Goal: Task Accomplishment & Management: Manage account settings

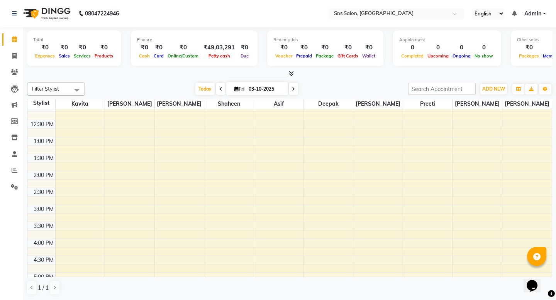
scroll to position [307, 0]
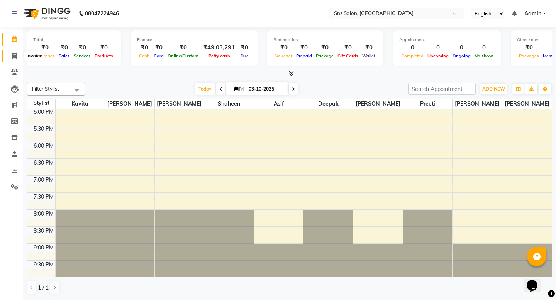
click at [15, 59] on span at bounding box center [15, 56] width 14 height 9
select select "service"
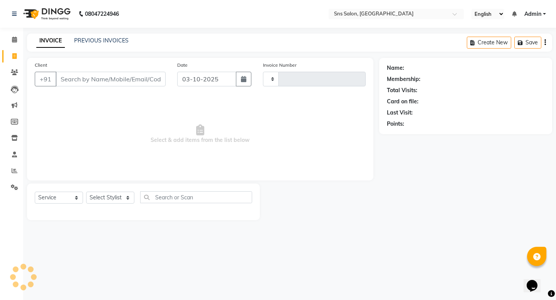
type input "1417"
select select "4714"
click at [17, 69] on icon at bounding box center [14, 72] width 7 height 6
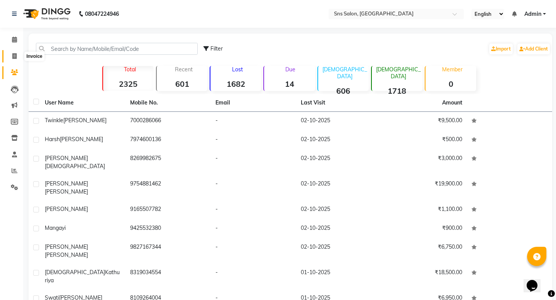
click at [15, 55] on icon at bounding box center [14, 56] width 4 height 6
select select "service"
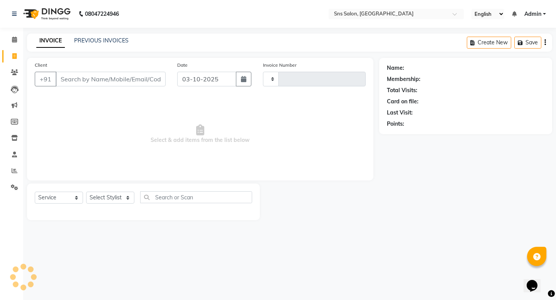
type input "1417"
select select "4714"
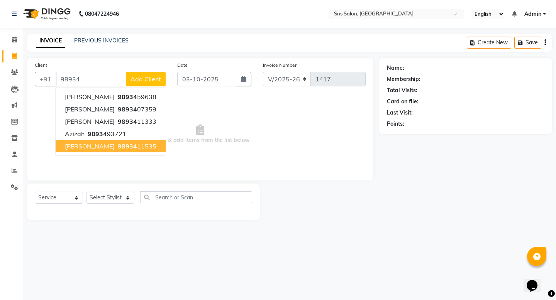
click at [118, 145] on span "98934" at bounding box center [127, 146] width 19 height 8
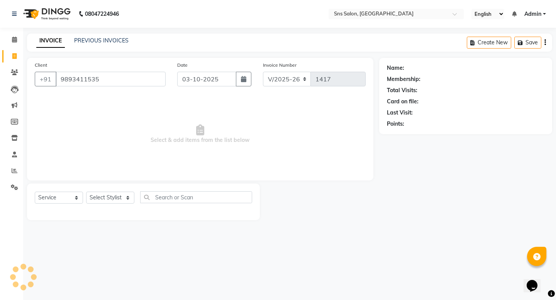
type input "9893411535"
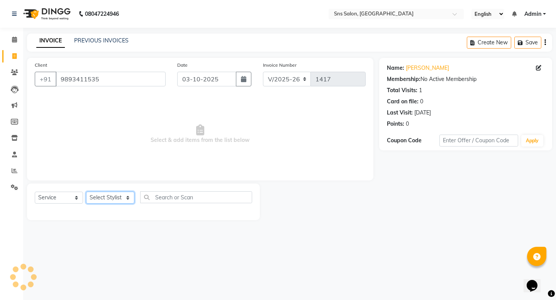
click at [116, 200] on select "Select Stylist asif deepak [PERSON_NAME] Preeti [PERSON_NAME] [PERSON_NAME] [PE…" at bounding box center [110, 198] width 48 height 12
select select "78766"
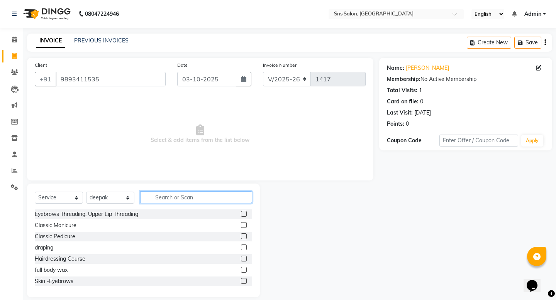
click at [176, 200] on input "text" at bounding box center [196, 197] width 112 height 12
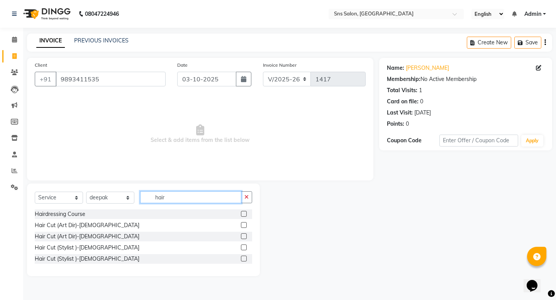
type input "hair"
click at [243, 247] on label at bounding box center [244, 248] width 6 height 6
click at [243, 247] on input "checkbox" at bounding box center [243, 247] width 5 height 5
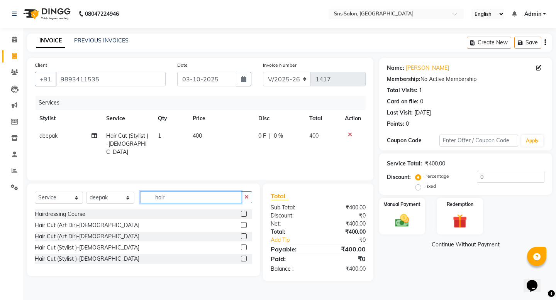
checkbox input "false"
click at [213, 196] on input "hair" at bounding box center [190, 197] width 101 height 12
type input "h"
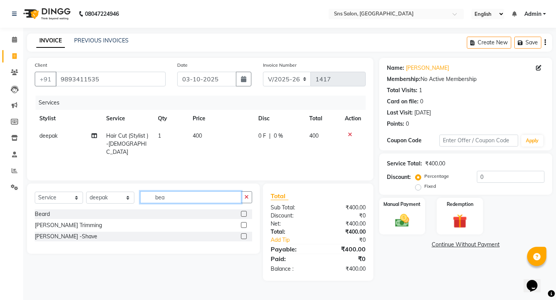
type input "bea"
click at [243, 224] on label at bounding box center [244, 225] width 6 height 6
click at [243, 224] on input "checkbox" at bounding box center [243, 225] width 5 height 5
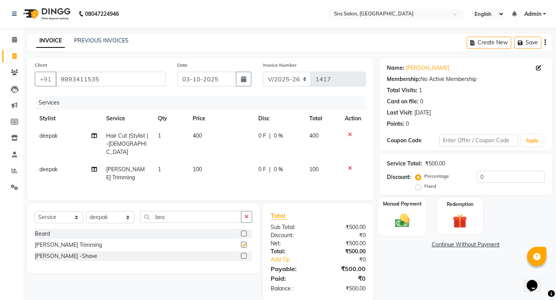
checkbox input "false"
click at [408, 219] on img at bounding box center [402, 220] width 24 height 17
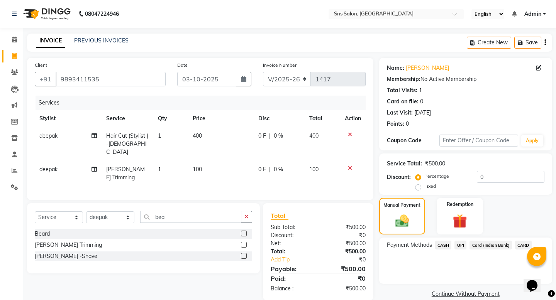
click at [456, 241] on span "UPI" at bounding box center [460, 245] width 12 height 9
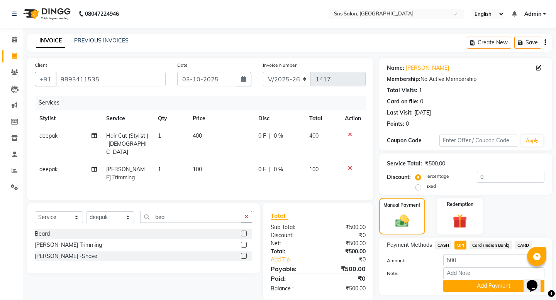
scroll to position [14, 0]
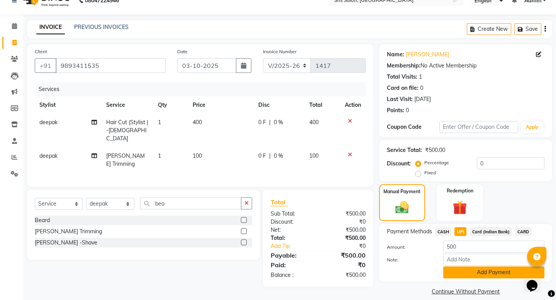
click at [473, 267] on button "Add Payment" at bounding box center [493, 273] width 101 height 12
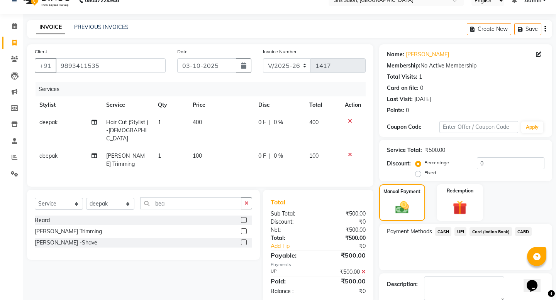
scroll to position [46, 0]
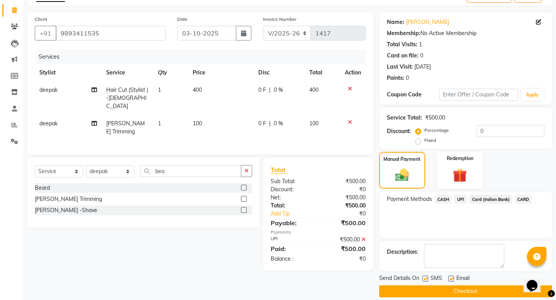
click at [473, 274] on div "Email" at bounding box center [461, 279] width 27 height 10
click at [472, 275] on div "Send Details On SMS Email Checkout" at bounding box center [465, 285] width 173 height 23
click at [471, 286] on button "Checkout" at bounding box center [465, 292] width 173 height 12
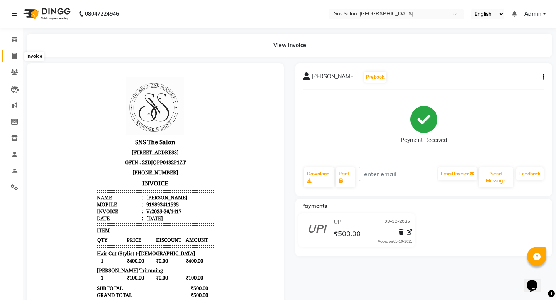
click at [15, 55] on icon at bounding box center [14, 56] width 4 height 6
select select "service"
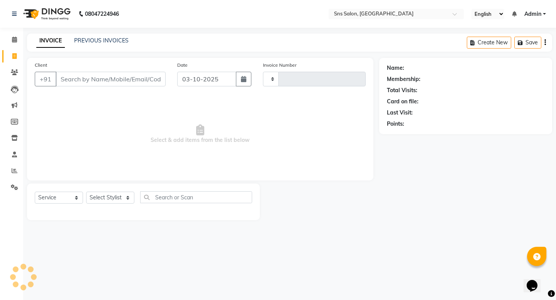
type input "1418"
select select "4714"
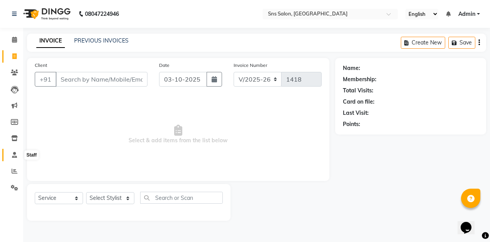
click at [17, 156] on span at bounding box center [15, 154] width 14 height 9
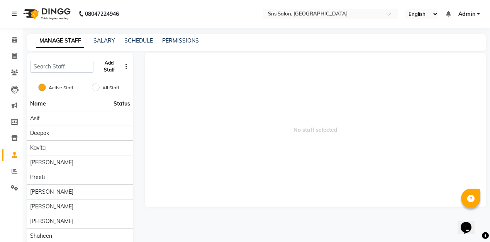
click at [116, 69] on button "Add Staff" at bounding box center [108, 66] width 25 height 20
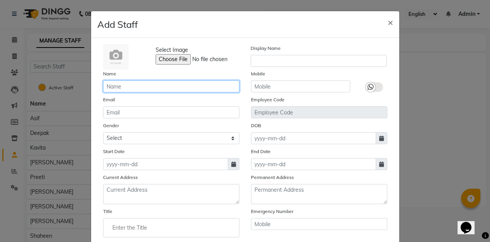
click at [124, 84] on input "text" at bounding box center [171, 86] width 136 height 12
type input "Nazir"
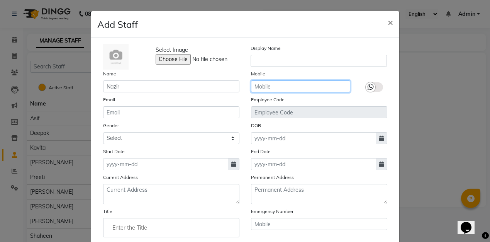
click at [278, 89] on input "text" at bounding box center [300, 86] width 99 height 12
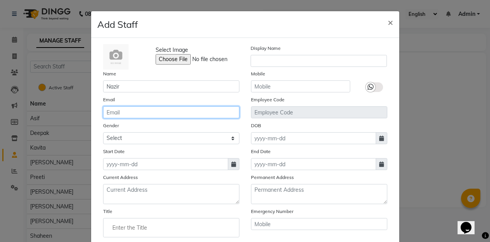
click at [152, 115] on input "email" at bounding box center [171, 112] width 136 height 12
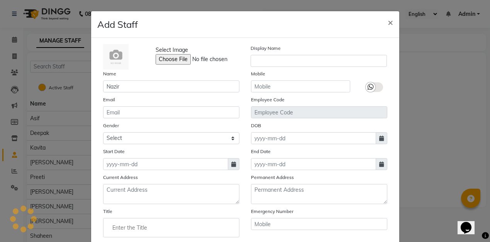
click at [234, 165] on icon at bounding box center [233, 163] width 5 height 5
select select "10"
select select "2025"
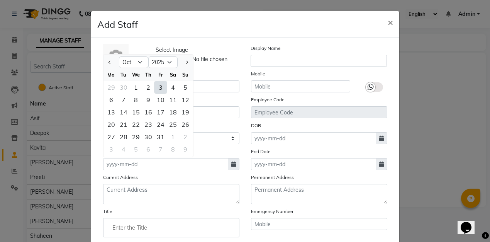
click at [159, 86] on div "3" at bounding box center [160, 87] width 12 height 12
type input "03-10-2025"
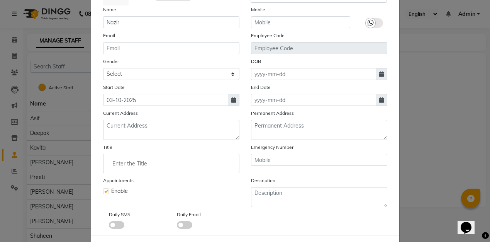
scroll to position [99, 0]
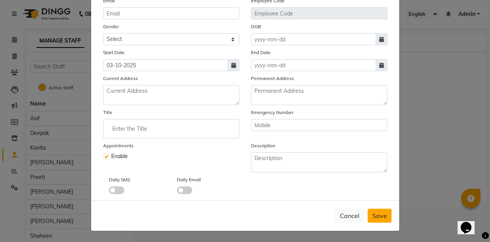
click at [377, 215] on span "Save" at bounding box center [379, 215] width 15 height 8
checkbox input "false"
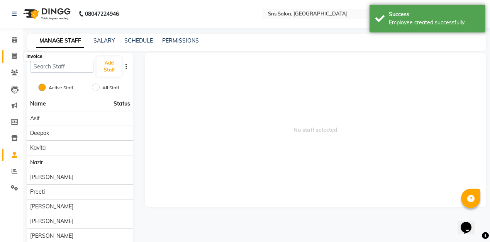
click at [15, 55] on icon at bounding box center [14, 56] width 4 height 6
select select "service"
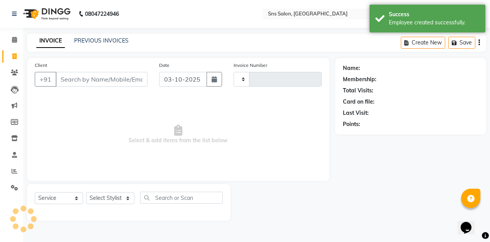
type input "1418"
select select "4714"
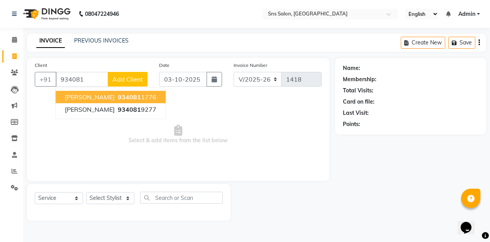
click at [150, 98] on button "[PERSON_NAME] 934081 1776" at bounding box center [111, 97] width 110 height 12
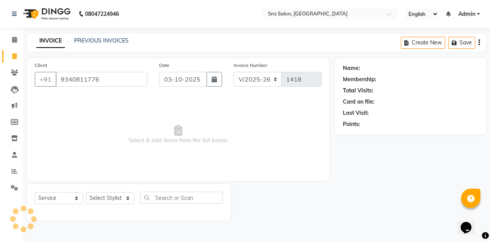
type input "9340811776"
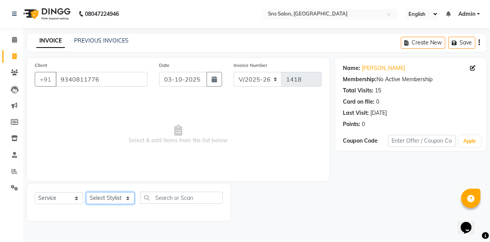
click at [120, 195] on select "Select Stylist [PERSON_NAME] Kavita [PERSON_NAME] Preeti [PERSON_NAME] [PERSON_…" at bounding box center [110, 198] width 48 height 12
select select "93621"
click at [184, 195] on input "text" at bounding box center [181, 197] width 83 height 12
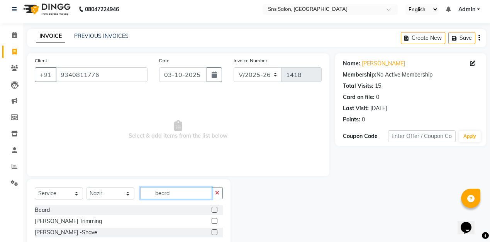
scroll to position [5, 0]
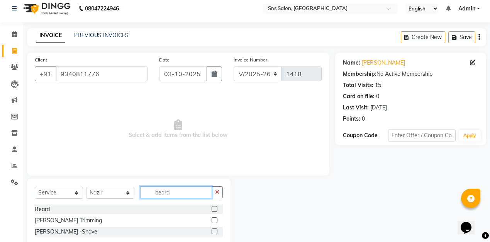
type input "beard"
click at [213, 207] on label at bounding box center [214, 209] width 6 height 6
click at [213, 207] on input "checkbox" at bounding box center [213, 208] width 5 height 5
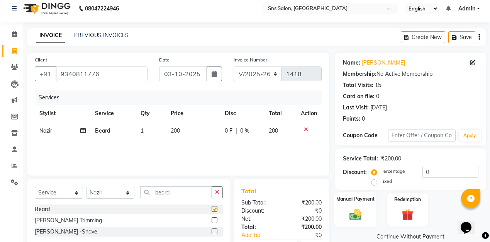
checkbox input "false"
click at [363, 201] on label "Manual Payment" at bounding box center [355, 198] width 39 height 7
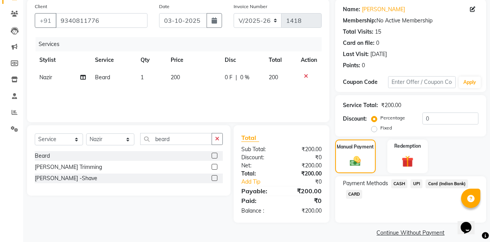
click at [417, 185] on span "UPI" at bounding box center [416, 183] width 12 height 9
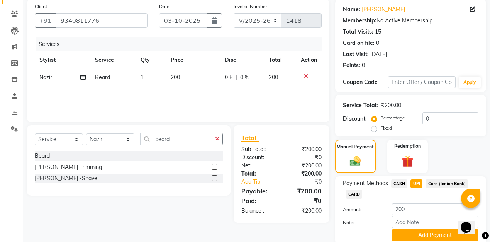
scroll to position [88, 0]
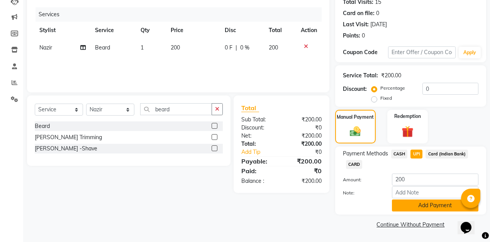
click at [411, 203] on button "Add Payment" at bounding box center [435, 205] width 86 height 12
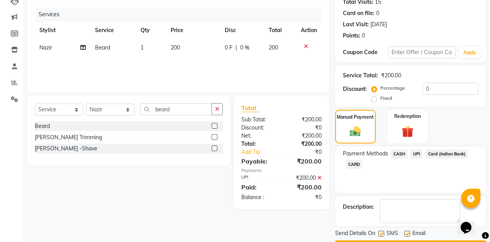
click at [398, 149] on div "Payment Methods CASH UPI Card (Indian Bank) CARD" at bounding box center [410, 169] width 151 height 46
click at [319, 178] on icon at bounding box center [319, 177] width 4 height 5
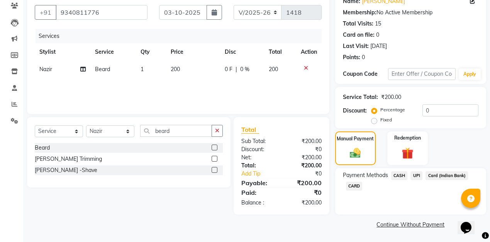
scroll to position [67, 0]
click at [397, 178] on span "CASH" at bounding box center [399, 175] width 17 height 9
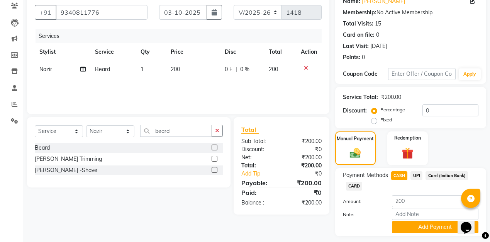
scroll to position [88, 0]
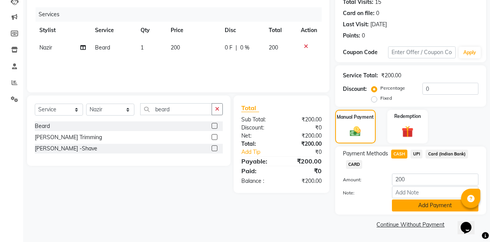
click at [411, 209] on button "Add Payment" at bounding box center [435, 205] width 86 height 12
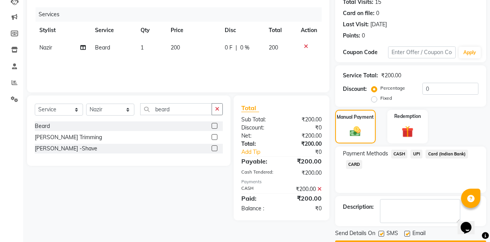
scroll to position [110, 0]
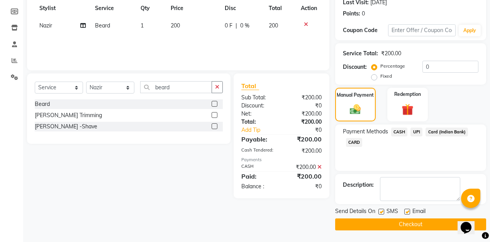
click at [406, 226] on button "Checkout" at bounding box center [410, 224] width 151 height 12
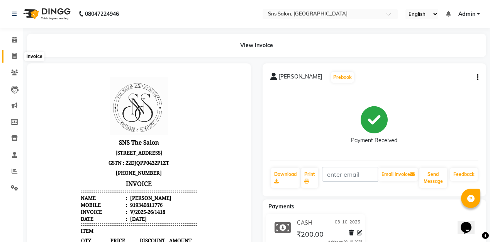
click at [13, 56] on icon at bounding box center [14, 56] width 4 height 6
select select "4714"
select select "service"
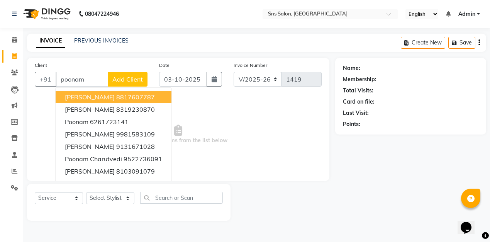
type input "poonam"
click at [122, 81] on span "Add Client" at bounding box center [127, 79] width 30 height 8
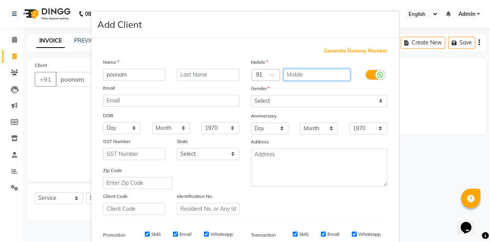
click at [328, 79] on input "text" at bounding box center [316, 75] width 67 height 12
type input "6261022922"
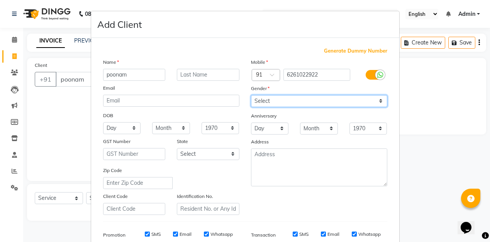
click at [369, 100] on select "Select [DEMOGRAPHIC_DATA] [DEMOGRAPHIC_DATA] Other Prefer Not To Say" at bounding box center [319, 101] width 136 height 12
select select "[DEMOGRAPHIC_DATA]"
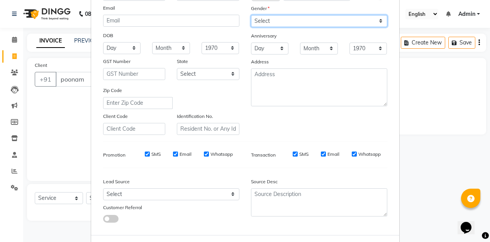
scroll to position [114, 0]
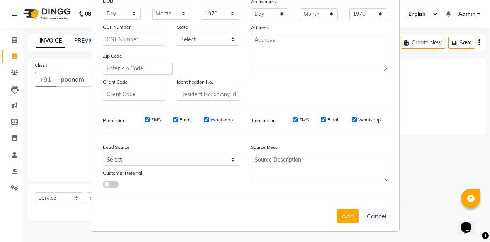
click at [342, 214] on button "Add" at bounding box center [348, 216] width 22 height 14
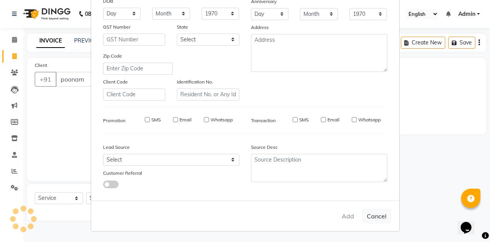
type input "6261022922"
select select
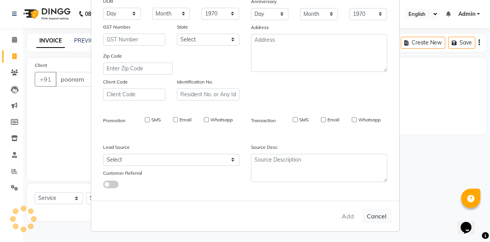
select select
checkbox input "false"
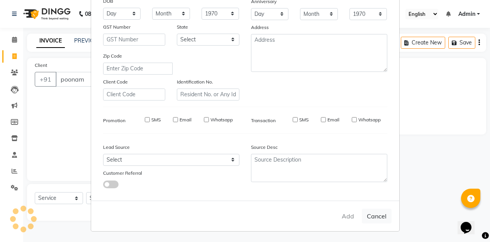
checkbox input "false"
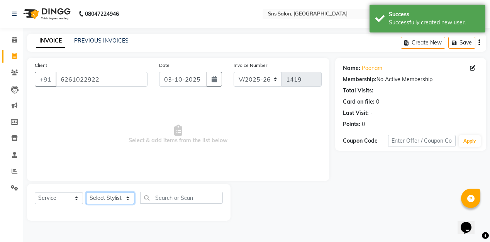
click at [111, 200] on select "Select Stylist [PERSON_NAME] Kavita [PERSON_NAME] Preeti [PERSON_NAME] [PERSON_…" at bounding box center [110, 198] width 48 height 12
select select "89639"
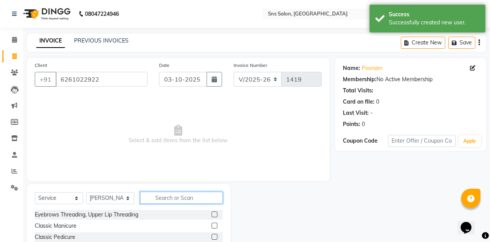
click at [204, 198] on input "text" at bounding box center [181, 197] width 83 height 12
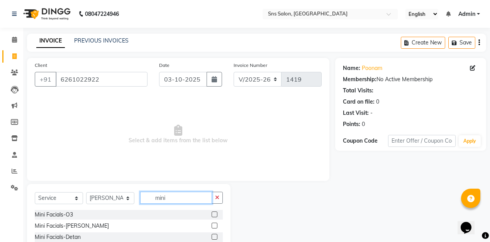
type input "mini"
click at [215, 213] on label at bounding box center [214, 214] width 6 height 6
click at [215, 213] on input "checkbox" at bounding box center [213, 214] width 5 height 5
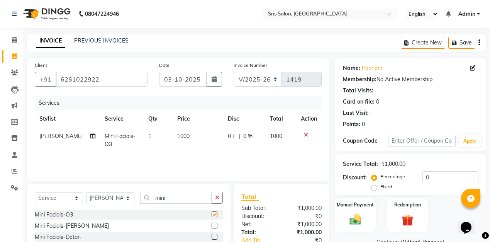
checkbox input "false"
click at [177, 132] on td "1000" at bounding box center [197, 139] width 51 height 25
select select "89639"
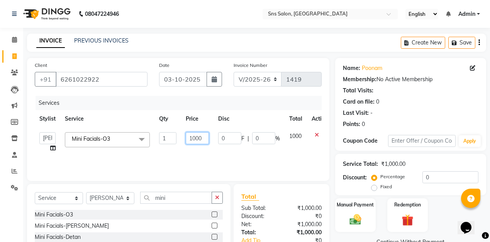
click at [196, 139] on input "1000" at bounding box center [197, 138] width 23 height 12
type input "1500"
click at [250, 166] on div "Services Stylist Service Qty Price Disc Total Action asif deepak Kavita [PERSON…" at bounding box center [178, 134] width 287 height 77
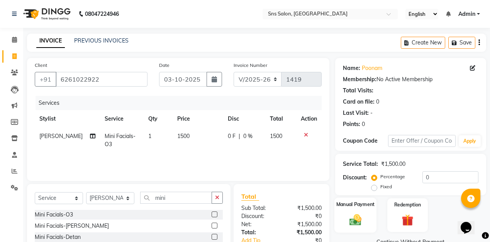
click at [341, 225] on div "Manual Payment" at bounding box center [355, 214] width 42 height 35
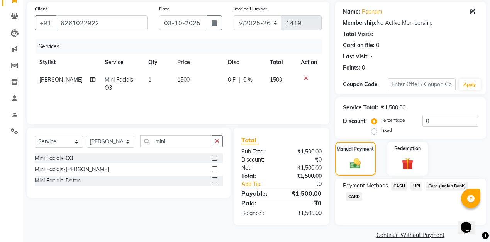
scroll to position [67, 0]
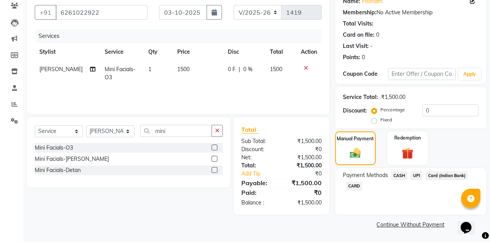
click at [403, 174] on span "CASH" at bounding box center [399, 175] width 17 height 9
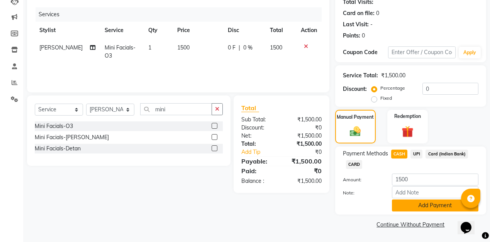
click at [413, 208] on button "Add Payment" at bounding box center [435, 205] width 86 height 12
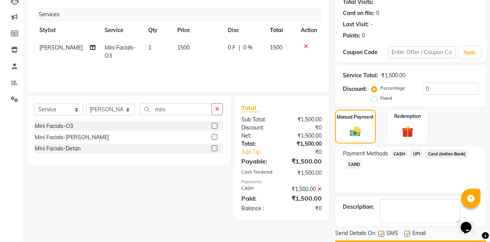
scroll to position [110, 0]
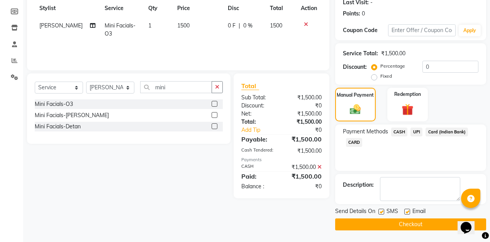
click at [417, 225] on button "Checkout" at bounding box center [410, 224] width 151 height 12
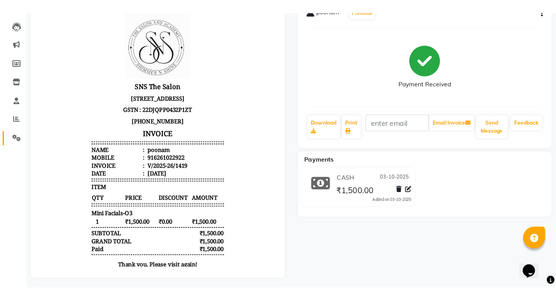
scroll to position [22, 0]
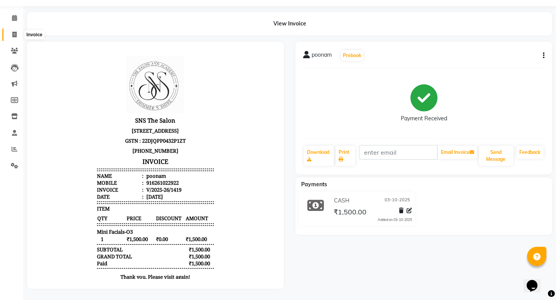
click at [14, 34] on icon at bounding box center [14, 35] width 4 height 6
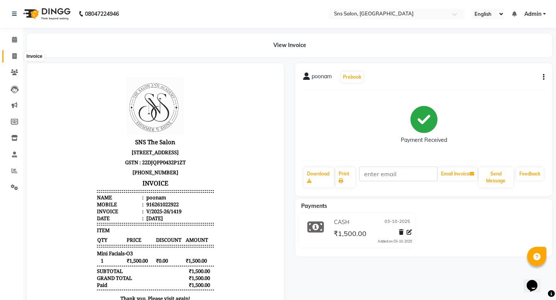
select select "4714"
select select "service"
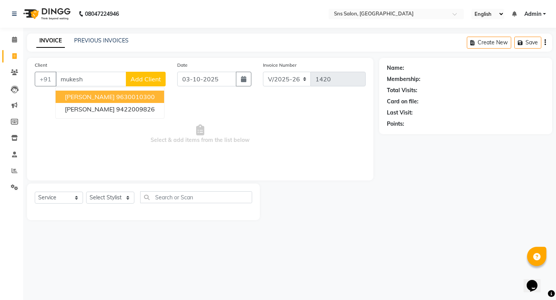
click at [116, 94] on ngb-highlight "9630010300" at bounding box center [135, 97] width 39 height 8
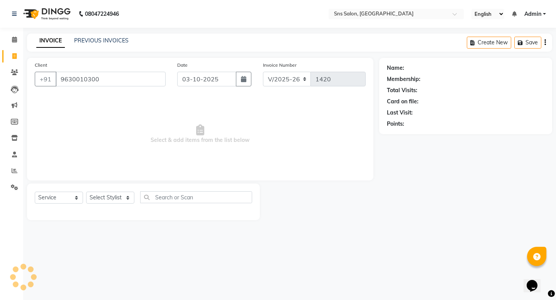
type input "9630010300"
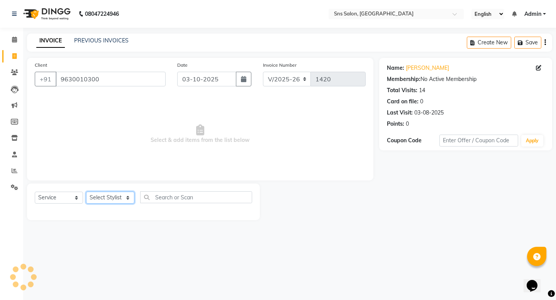
click at [123, 194] on select "Select Stylist [PERSON_NAME] Kavita [PERSON_NAME] Preeti [PERSON_NAME] [PERSON_…" at bounding box center [110, 198] width 48 height 12
select select "89639"
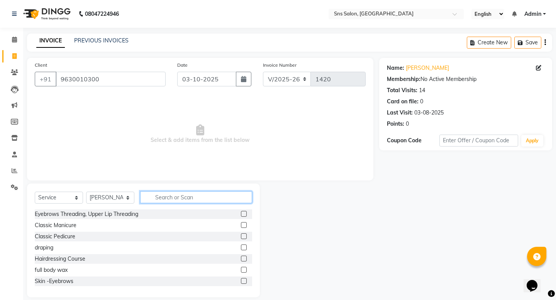
click at [196, 201] on input "text" at bounding box center [196, 197] width 112 height 12
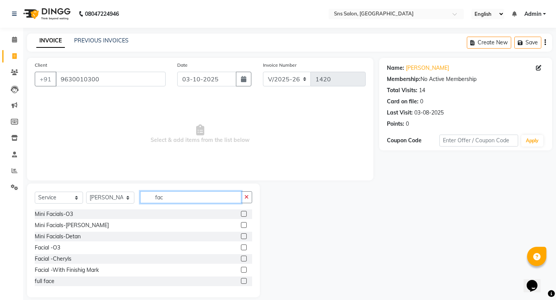
type input "fac"
click at [247, 281] on div at bounding box center [246, 282] width 11 height 10
click at [244, 283] on label at bounding box center [244, 281] width 6 height 6
click at [244, 283] on input "checkbox" at bounding box center [243, 281] width 5 height 5
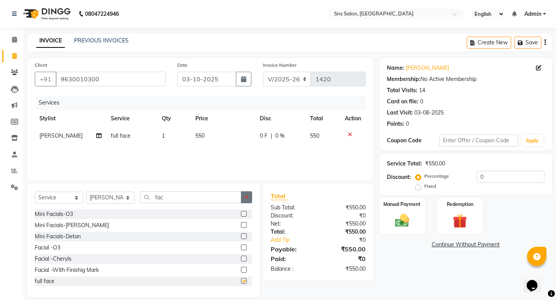
checkbox input "false"
click at [247, 196] on icon "button" at bounding box center [246, 196] width 4 height 5
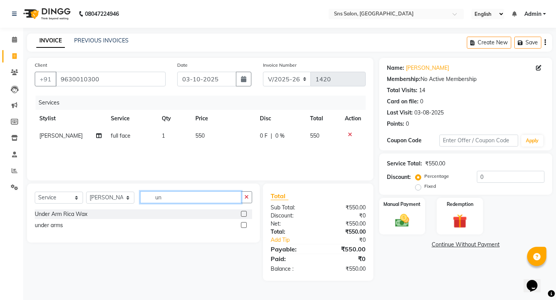
type input "un"
click at [246, 228] on label at bounding box center [244, 225] width 6 height 6
click at [246, 228] on input "checkbox" at bounding box center [243, 225] width 5 height 5
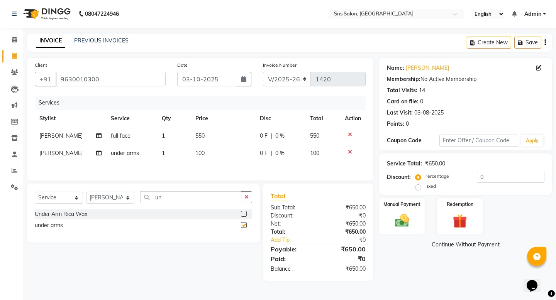
checkbox input "false"
click at [125, 195] on select "Select Stylist [PERSON_NAME] Kavita [PERSON_NAME] Preeti [PERSON_NAME] [PERSON_…" at bounding box center [110, 198] width 48 height 12
select select "78766"
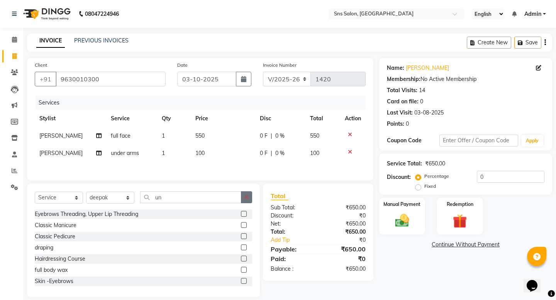
click at [242, 202] on button "button" at bounding box center [246, 197] width 11 height 12
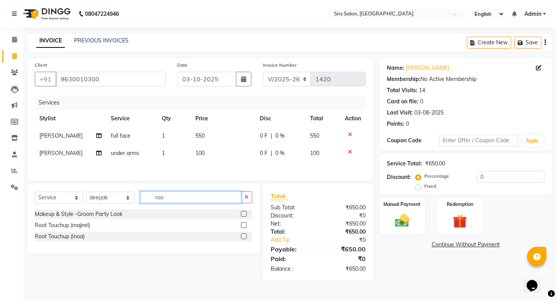
type input "roo"
click at [243, 223] on label at bounding box center [244, 225] width 6 height 6
click at [243, 223] on input "checkbox" at bounding box center [243, 225] width 5 height 5
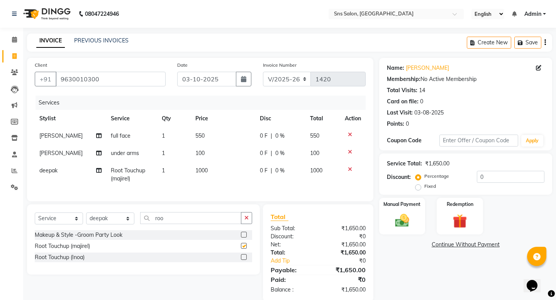
checkbox input "false"
click at [199, 139] on span "550" at bounding box center [199, 135] width 9 height 7
select select "89639"
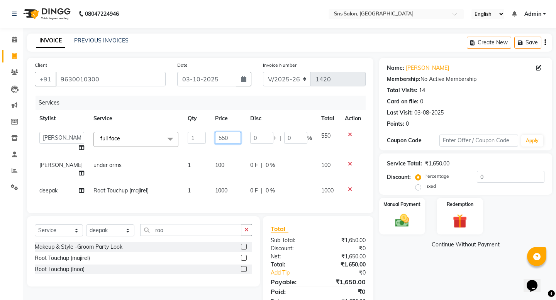
click at [215, 139] on input "550" at bounding box center [228, 138] width 26 height 12
type input "200"
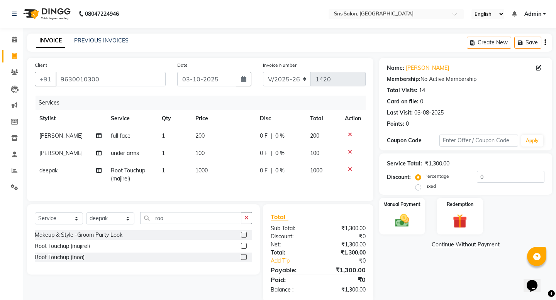
click at [208, 172] on tbody "[PERSON_NAME] full face 1 200 0 F | 0 % 200 [PERSON_NAME] under arms 1 100 0 F …" at bounding box center [200, 157] width 331 height 60
click at [195, 156] on span "100" at bounding box center [199, 153] width 9 height 7
select select "89639"
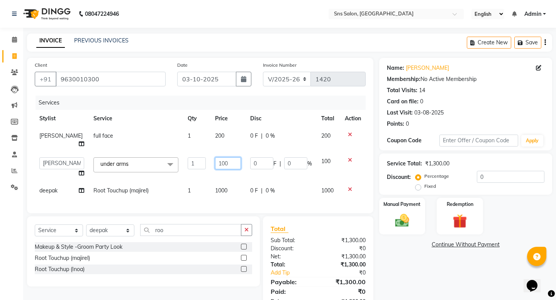
drag, startPoint x: 211, startPoint y: 155, endPoint x: 255, endPoint y: 155, distance: 44.4
click at [215, 157] on input "100" at bounding box center [228, 163] width 26 height 12
type input "200"
click at [211, 182] on td "1000" at bounding box center [227, 190] width 35 height 17
select select "78766"
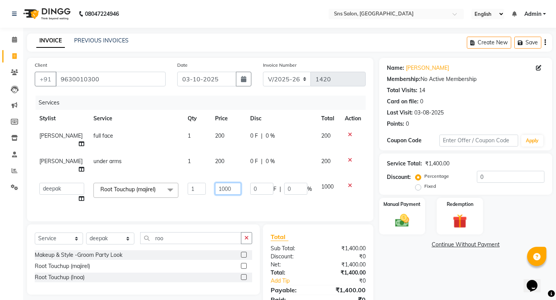
click at [215, 183] on input "1000" at bounding box center [228, 189] width 26 height 12
type input "1500"
click at [201, 198] on div "Client [PHONE_NUMBER] Date [DATE] Invoice Number V/2025 V/[PHONE_NUMBER] Servic…" at bounding box center [200, 140] width 346 height 164
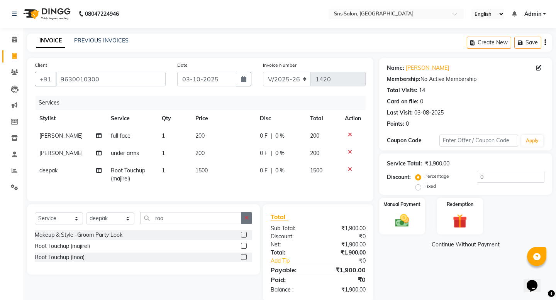
click at [247, 220] on icon "button" at bounding box center [246, 217] width 4 height 5
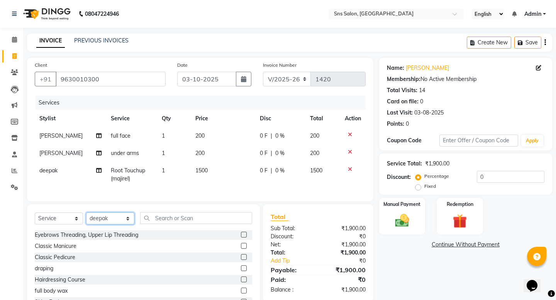
click at [124, 221] on select "Select Stylist [PERSON_NAME] Kavita [PERSON_NAME] Preeti [PERSON_NAME] [PERSON_…" at bounding box center [110, 219] width 48 height 12
select select "89639"
click at [232, 218] on input "text" at bounding box center [196, 218] width 112 height 12
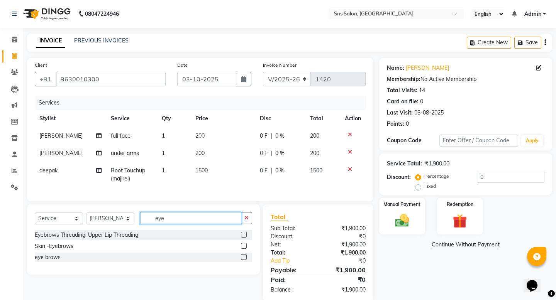
type input "eye"
click at [241, 255] on label at bounding box center [244, 257] width 6 height 6
click at [241, 255] on input "checkbox" at bounding box center [243, 257] width 5 height 5
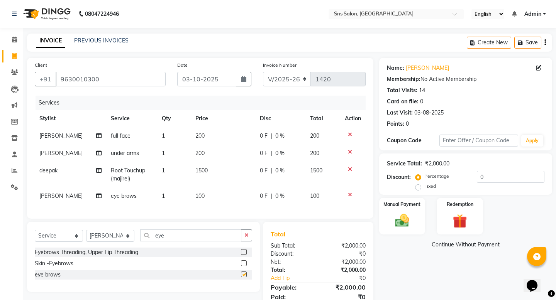
checkbox input "false"
click at [395, 212] on img at bounding box center [402, 220] width 24 height 17
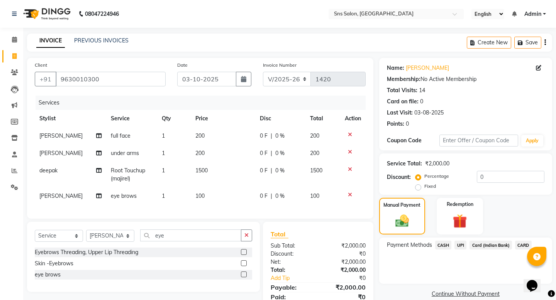
click at [459, 241] on span "UPI" at bounding box center [460, 245] width 12 height 9
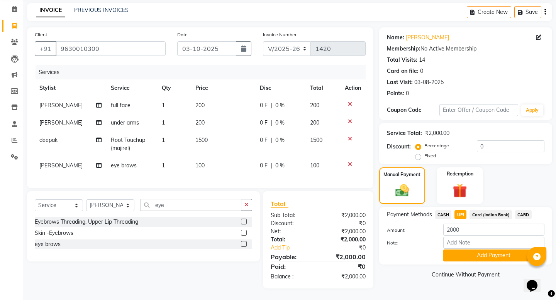
click at [462, 250] on button "Add Payment" at bounding box center [493, 256] width 101 height 12
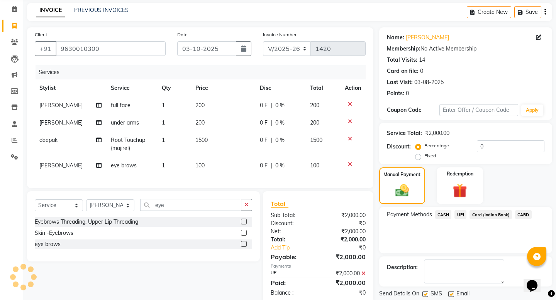
scroll to position [47, 0]
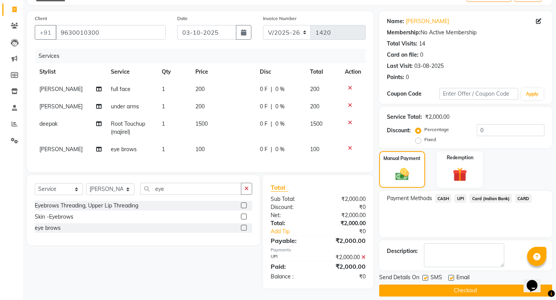
click at [470, 287] on button "Checkout" at bounding box center [465, 291] width 173 height 12
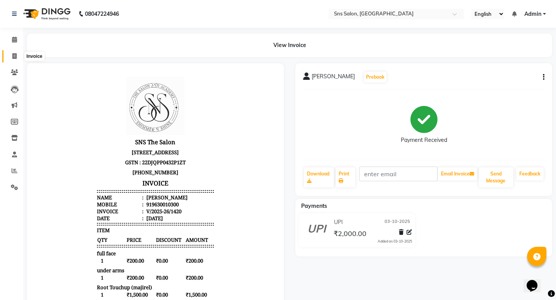
click at [15, 58] on icon at bounding box center [14, 56] width 4 height 6
select select "service"
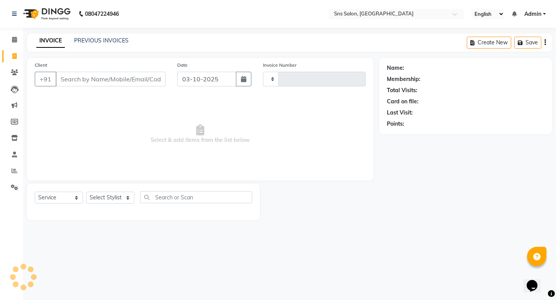
type input "1421"
select select "4714"
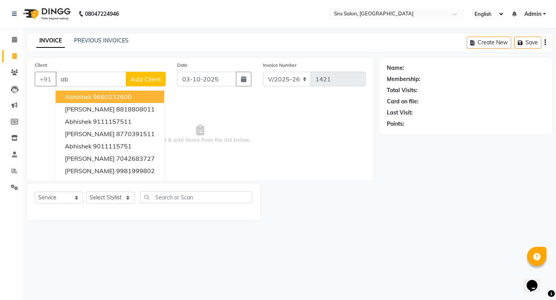
type input "a"
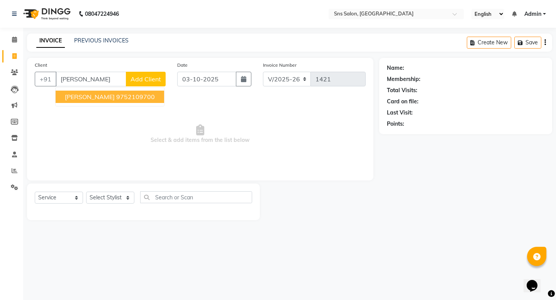
click at [136, 96] on ngb-highlight "9752109700" at bounding box center [135, 97] width 39 height 8
type input "9752109700"
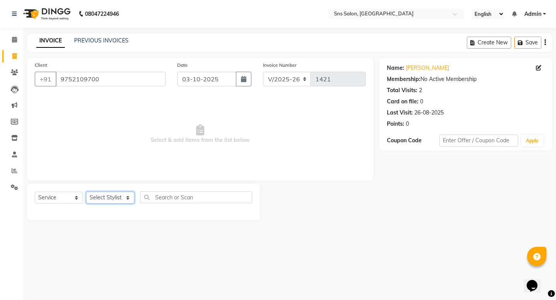
click at [110, 196] on select "Select Stylist [PERSON_NAME] Kavita [PERSON_NAME] Preeti [PERSON_NAME] [PERSON_…" at bounding box center [110, 198] width 48 height 12
select select "27967"
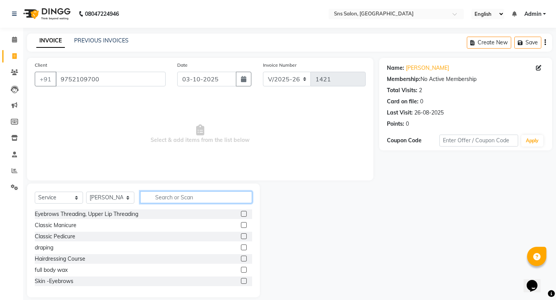
click at [220, 198] on input "text" at bounding box center [196, 197] width 112 height 12
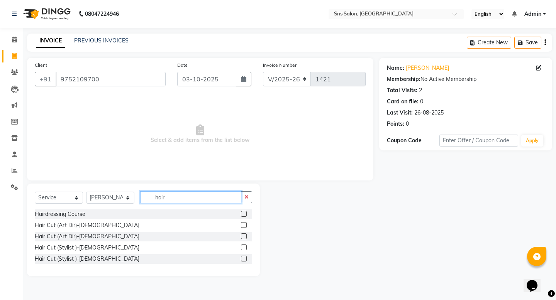
type input "hair"
click at [243, 233] on label at bounding box center [244, 236] width 6 height 6
click at [243, 234] on input "checkbox" at bounding box center [243, 236] width 5 height 5
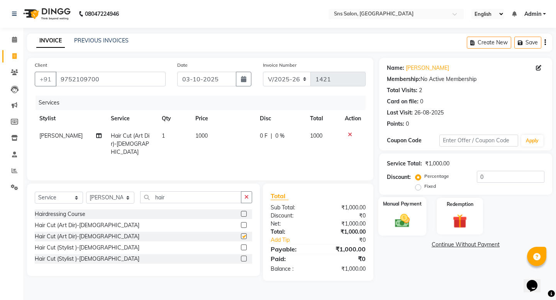
checkbox input "false"
click at [402, 222] on div "Manual Payment" at bounding box center [402, 216] width 48 height 38
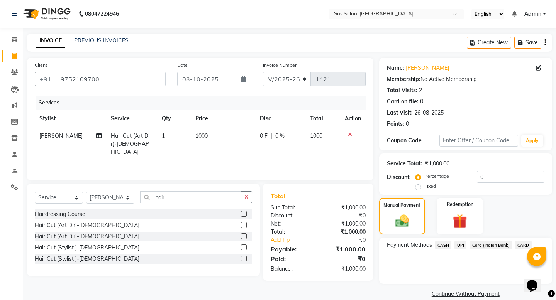
click at [442, 241] on span "CASH" at bounding box center [443, 245] width 17 height 9
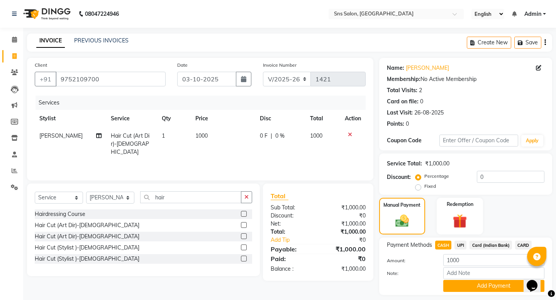
scroll to position [14, 0]
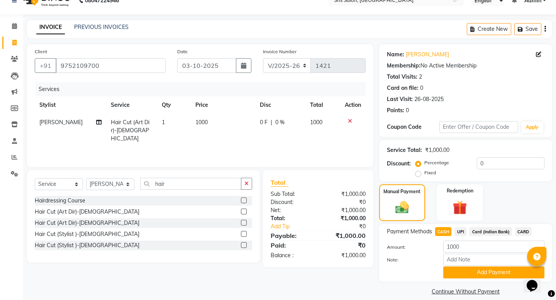
click at [455, 267] on button "Add Payment" at bounding box center [493, 273] width 101 height 12
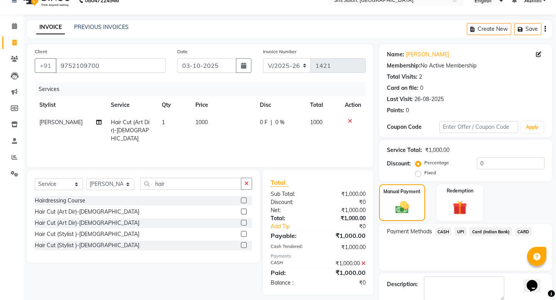
scroll to position [46, 0]
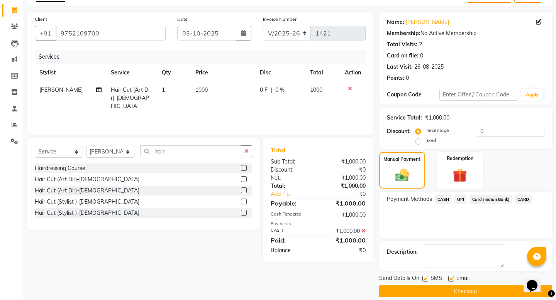
click at [456, 286] on button "Checkout" at bounding box center [465, 292] width 173 height 12
